Goal: Task Accomplishment & Management: Manage account settings

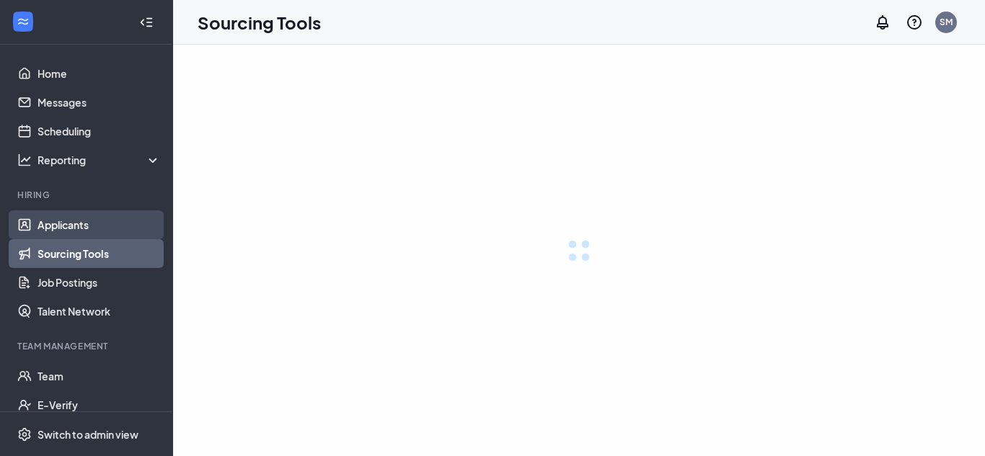
click at [68, 226] on link "Applicants" at bounding box center [98, 225] width 123 height 29
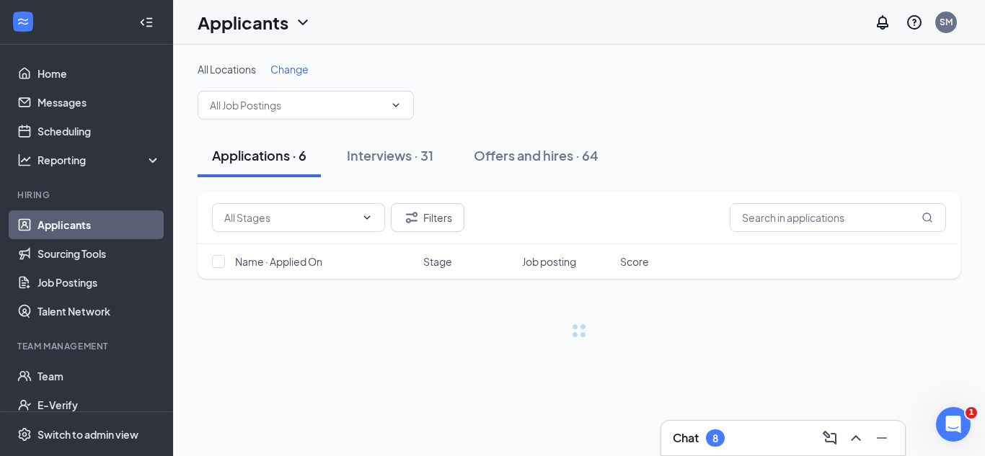
click at [191, 224] on div "All Locations Change Applications · 6 Interviews · 31 Offers and hires · 64 Fil…" at bounding box center [579, 215] width 812 height 340
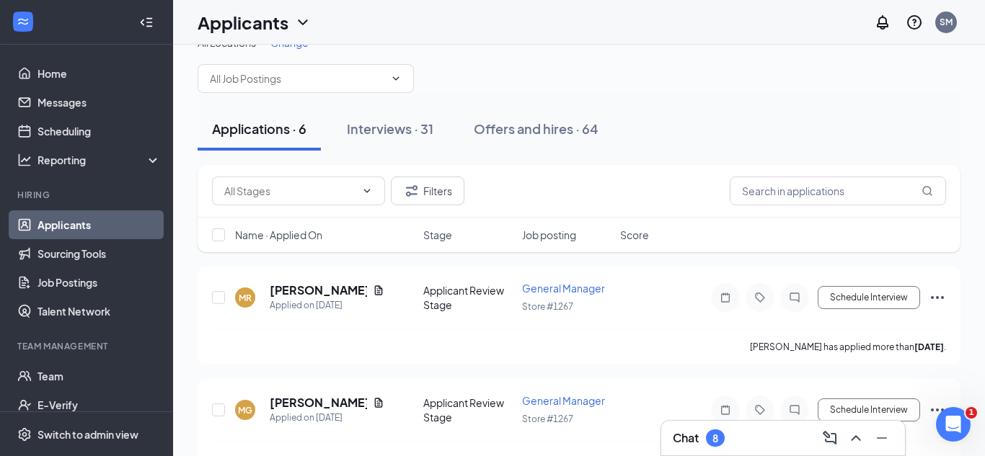
scroll to position [29, 0]
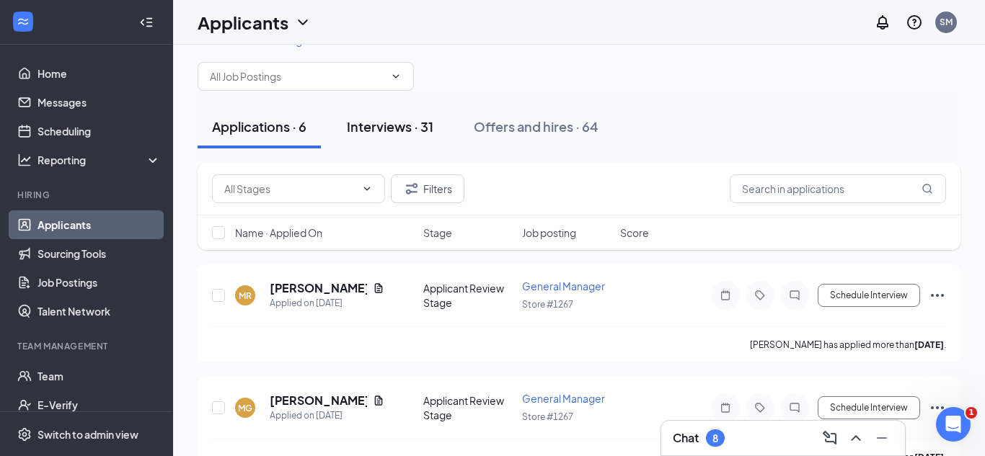
click at [392, 134] on div "Interviews · 31" at bounding box center [390, 127] width 87 height 18
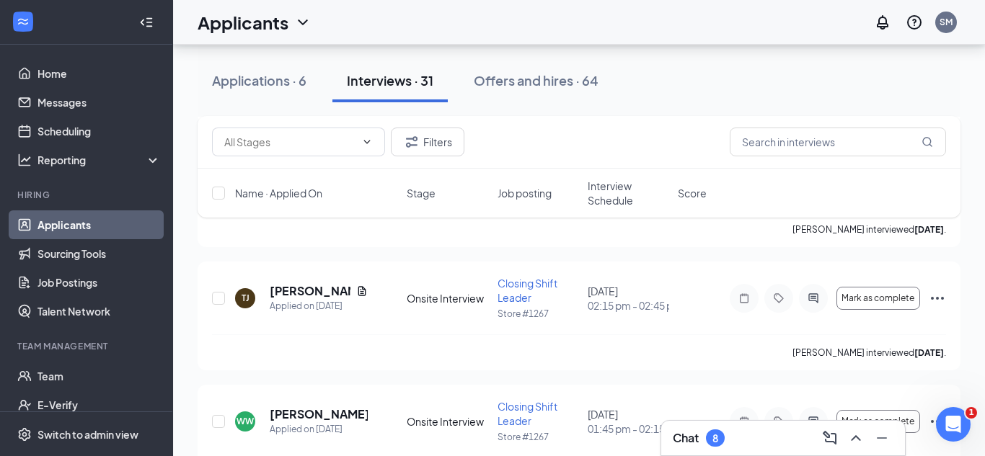
scroll to position [404, 0]
click at [760, 433] on div "Chat 8" at bounding box center [783, 438] width 221 height 23
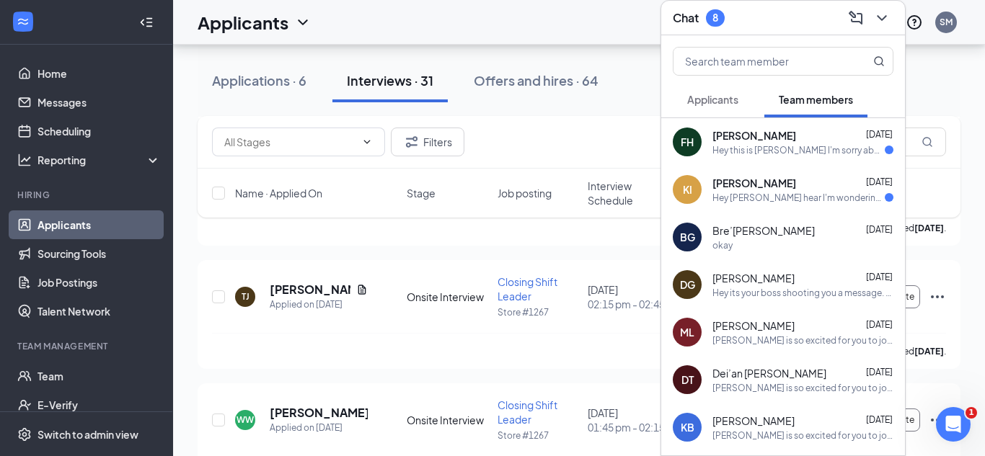
click at [759, 144] on div "Hey this is [PERSON_NAME] I'm sorry about this but I I'm most likely going to b…" at bounding box center [798, 150] width 172 height 12
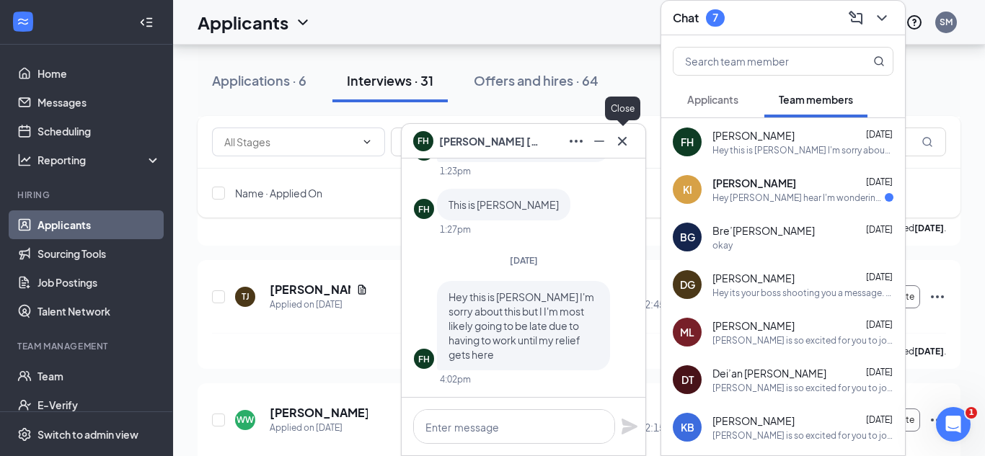
click at [624, 145] on icon "Cross" at bounding box center [622, 141] width 17 height 17
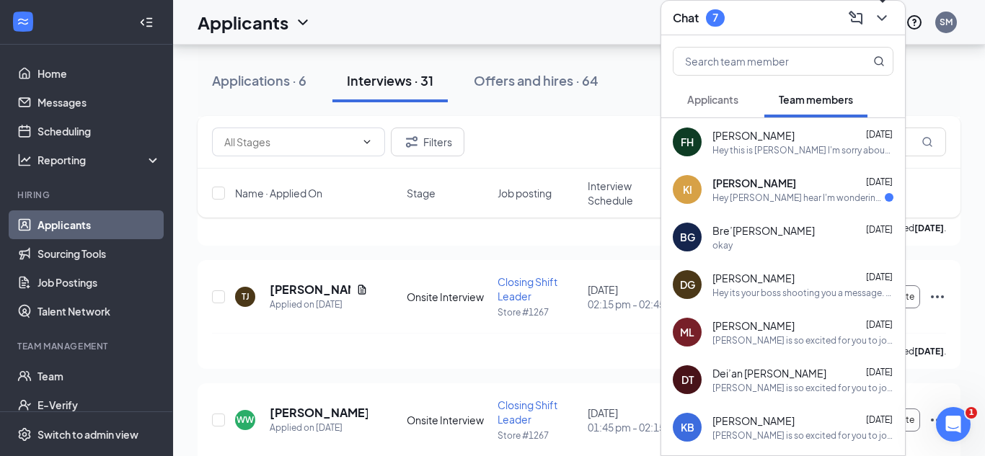
click at [889, 17] on icon "ChevronDown" at bounding box center [881, 17] width 17 height 17
